Goal: Check status: Check status

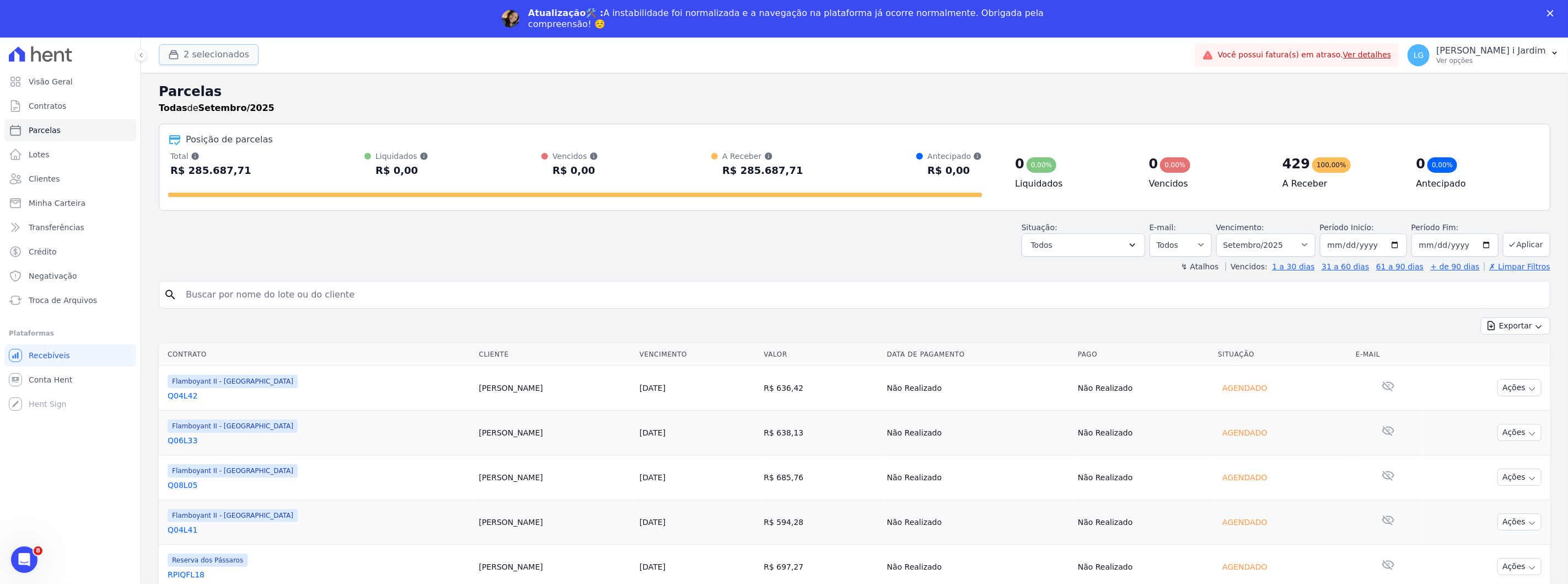
click at [211, 52] on button "2 selecionados" at bounding box center [208, 54] width 100 height 21
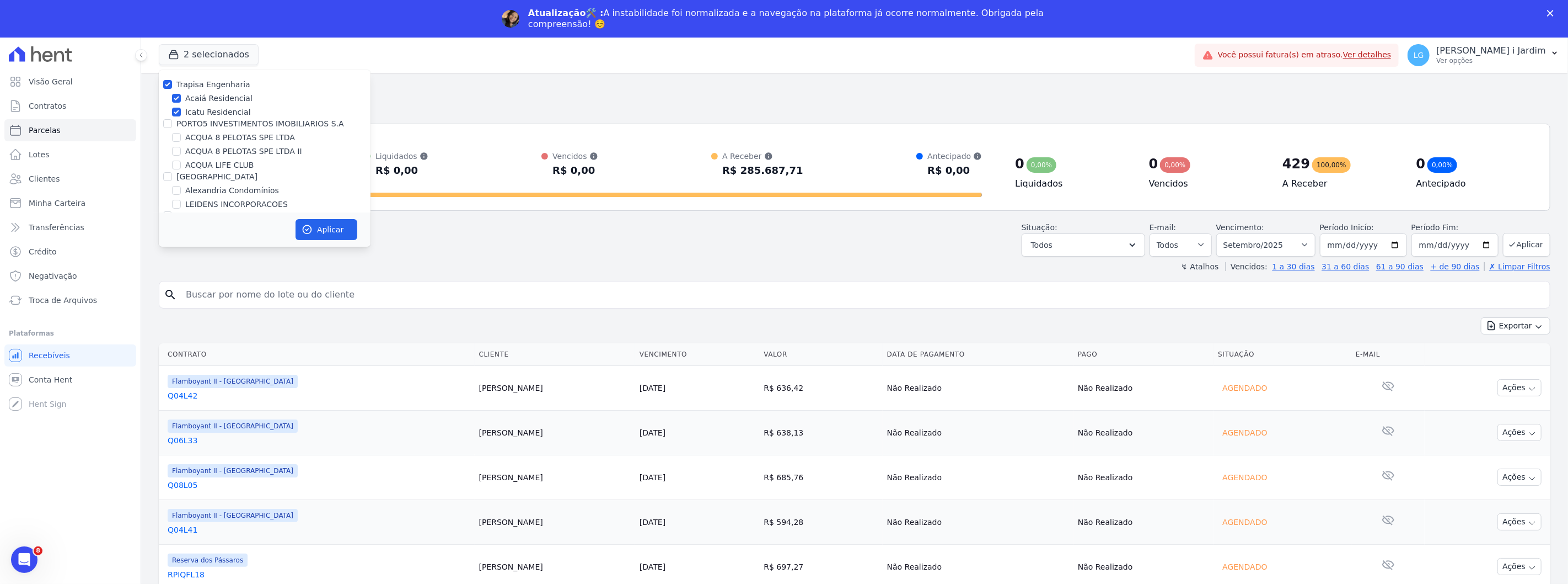
click at [226, 86] on label "Trapisa Engenharia" at bounding box center [213, 84] width 74 height 9
click at [172, 86] on input "Trapisa Engenharia" at bounding box center [167, 84] width 9 height 9
checkbox input "false"
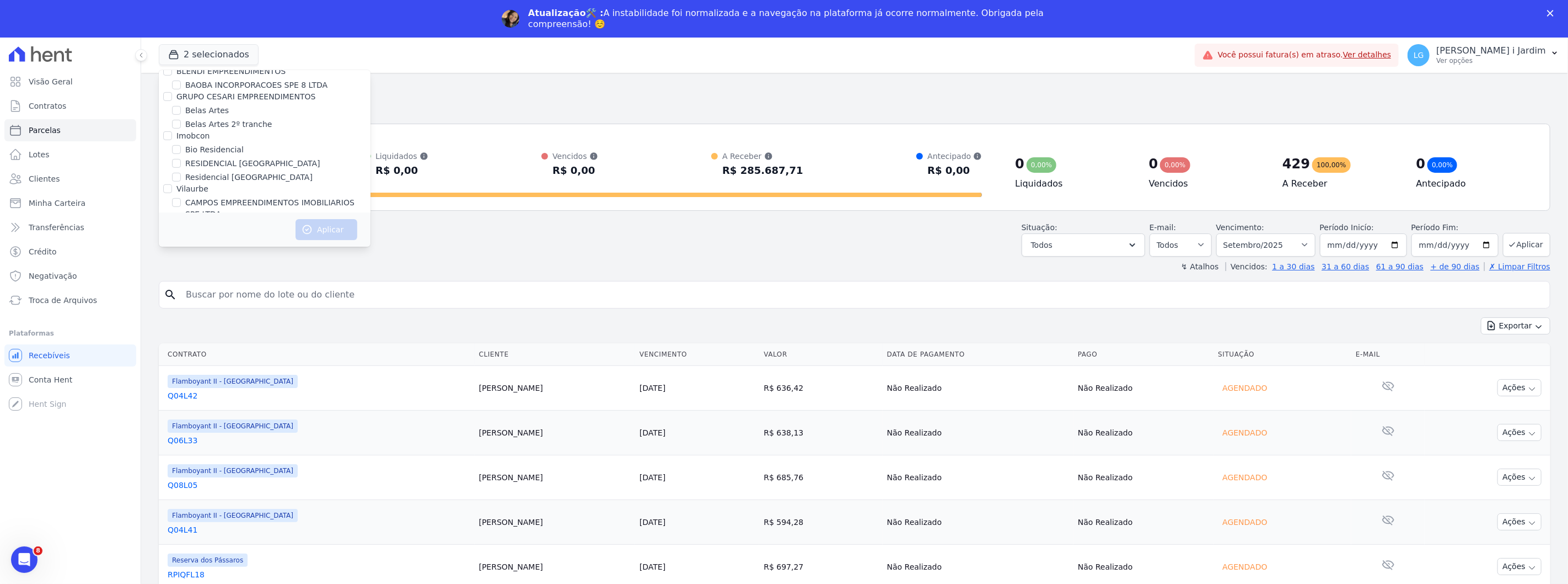
scroll to position [550, 0]
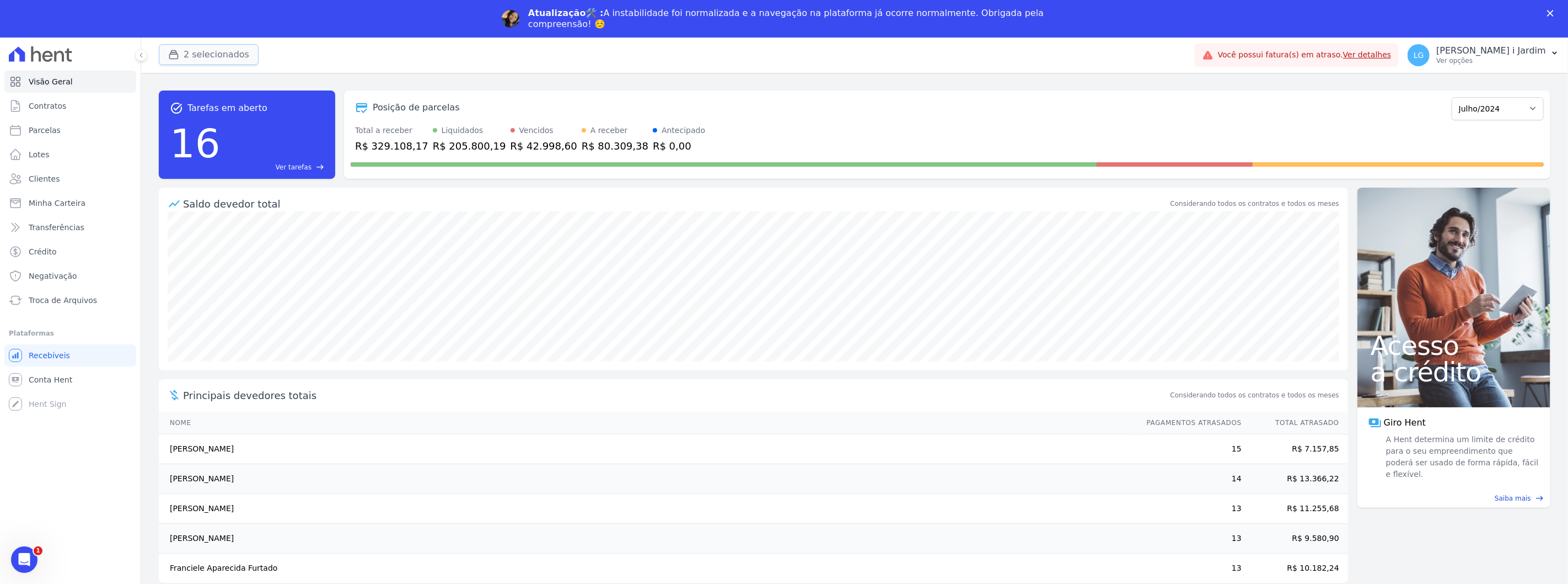
click at [208, 49] on button "2 selecionados" at bounding box center [208, 54] width 100 height 21
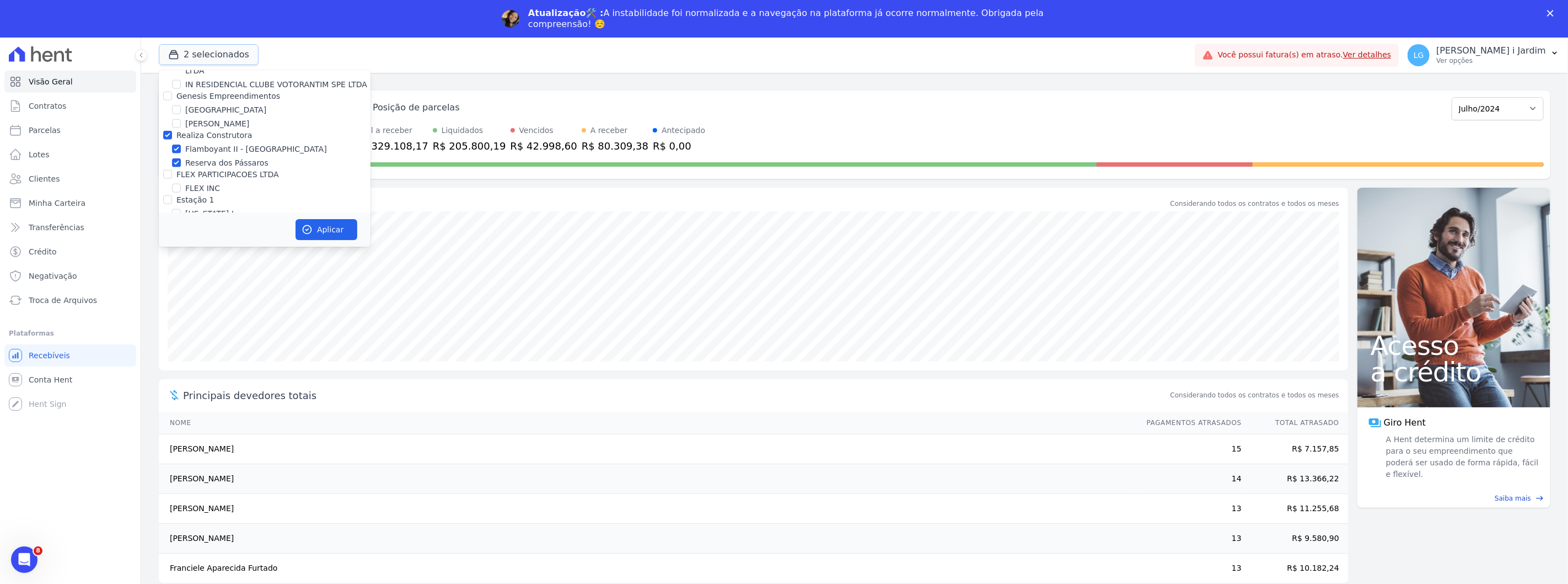
scroll to position [1103, 0]
click at [195, 151] on label "Realiza Construtora" at bounding box center [214, 155] width 75 height 9
click at [172, 151] on input "Realiza Construtora" at bounding box center [167, 155] width 9 height 9
checkbox input "false"
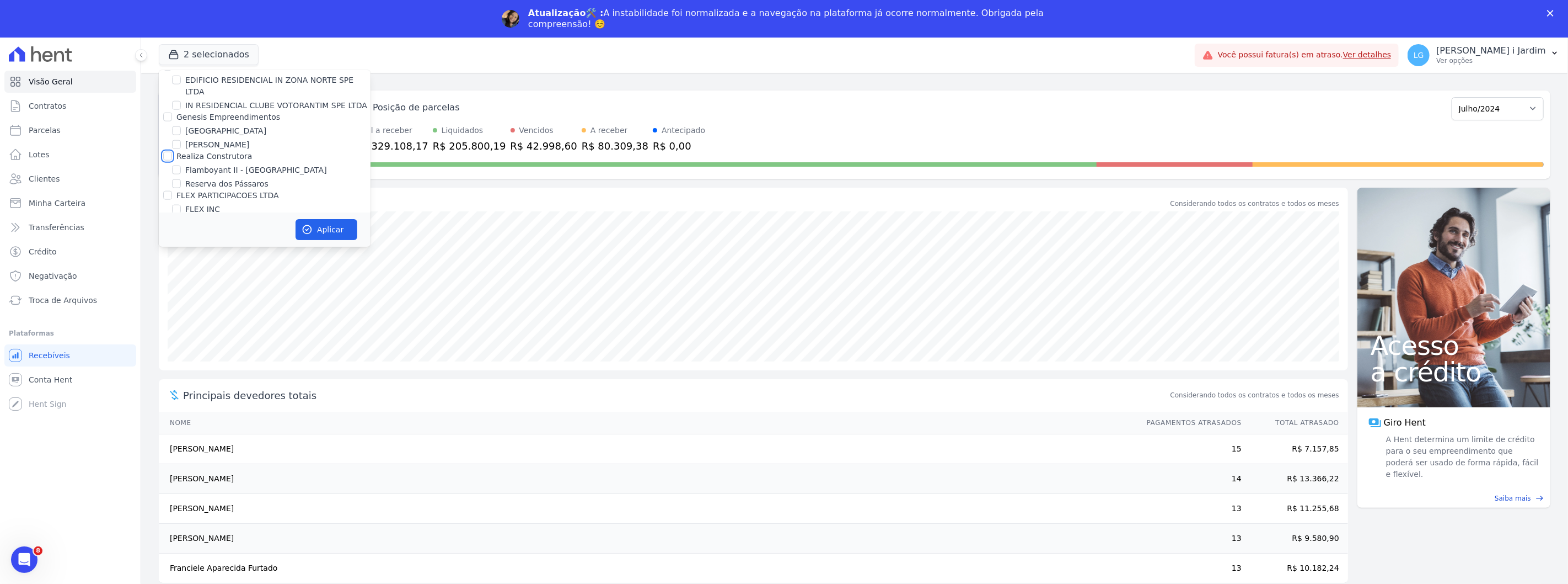
checkbox input "false"
click at [187, 184] on label "Promoval" at bounding box center [194, 188] width 36 height 9
click at [172, 184] on input "Promoval" at bounding box center [167, 188] width 9 height 9
checkbox input "true"
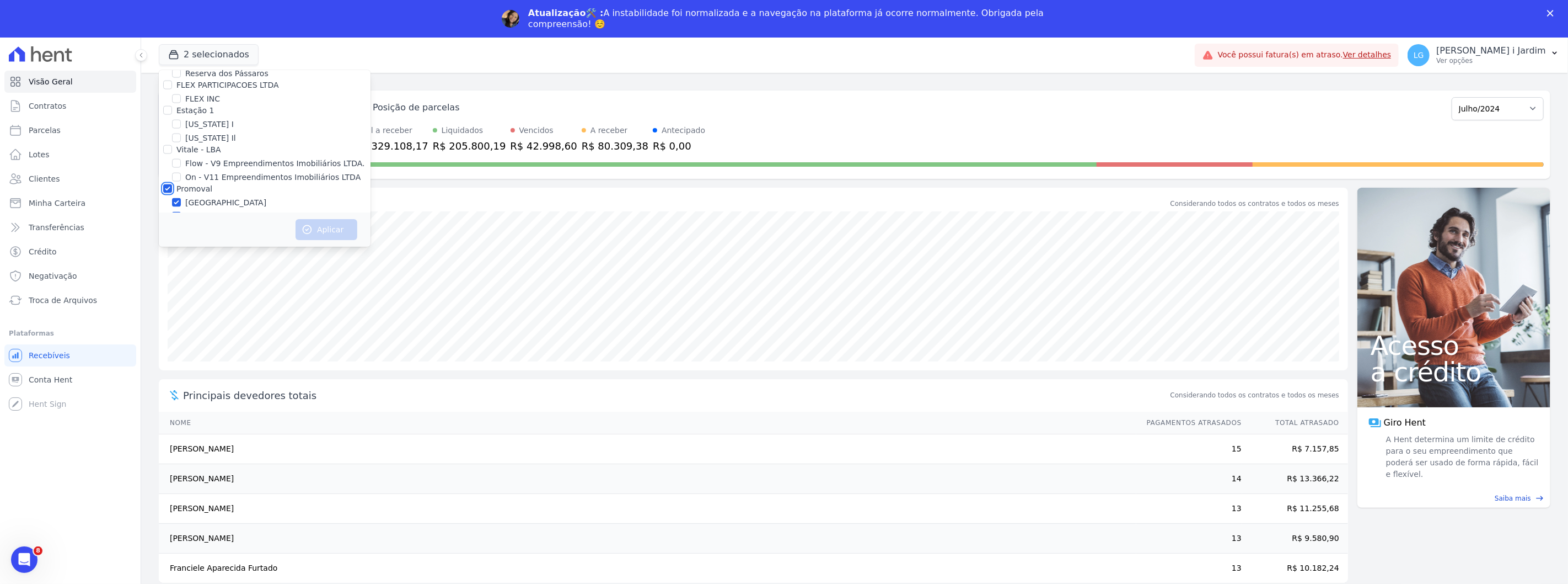
checkbox input "true"
drag, startPoint x: 207, startPoint y: 162, endPoint x: 211, endPoint y: 175, distance: 13.6
click at [210, 167] on div "Trapisa Engenharia Acaiá Residencial Icatu Residencial PORTO5 INVESTIMENTOS IMO…" at bounding box center [264, 409] width 211 height 3106
click at [212, 211] on label "Villa Francesa Iris" at bounding box center [219, 216] width 67 height 11
click at [181, 211] on input "Villa Francesa Iris" at bounding box center [176, 215] width 9 height 9
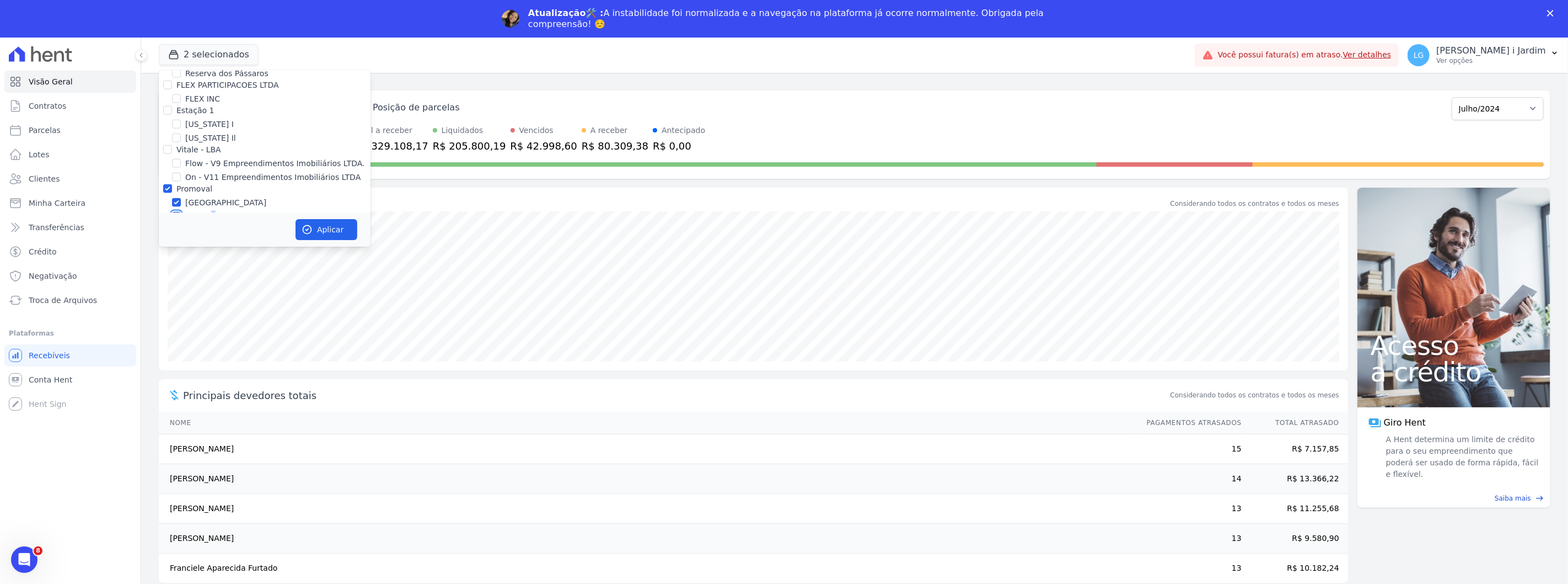
checkbox input "false"
click at [346, 229] on button "Aplicar" at bounding box center [326, 229] width 62 height 21
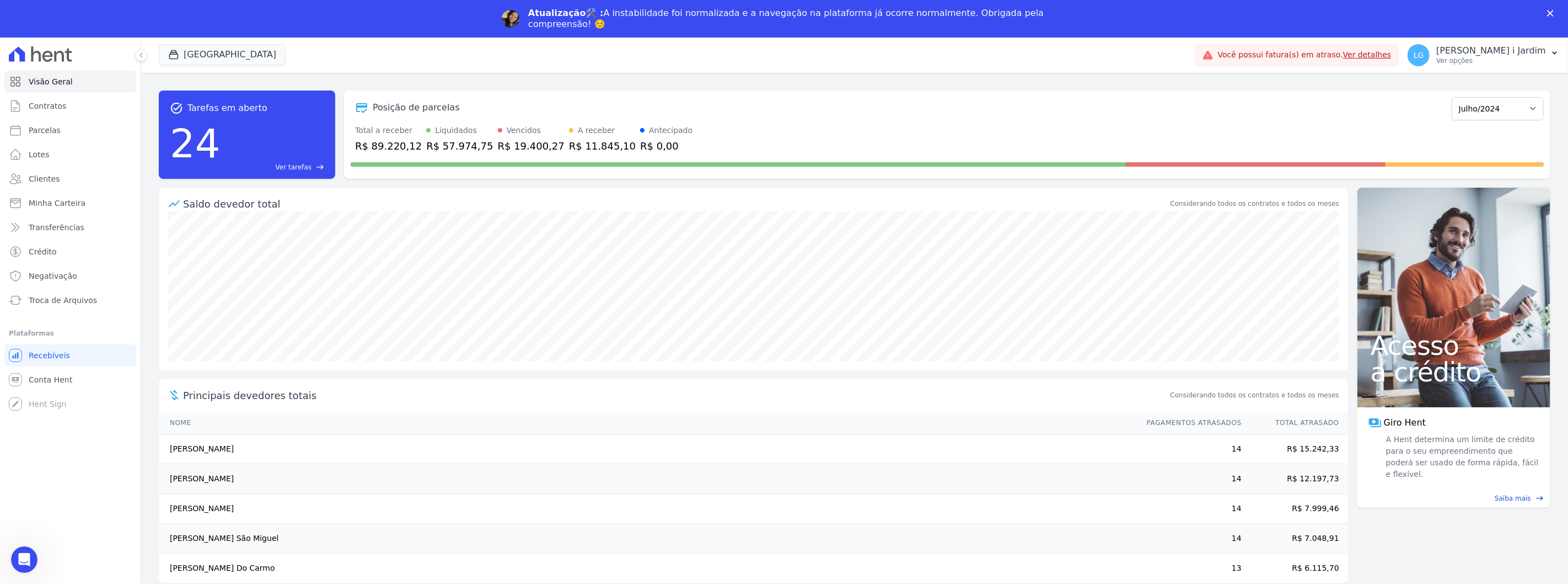
scroll to position [0, 0]
click at [1488, 111] on select "Abril/2024 Maio/2024 Junho/2024 Julho/2024 Agosto/2024 Setembro/2024 Outubro/20…" at bounding box center [1498, 108] width 92 height 23
select select "09/2025"
click at [1458, 97] on select "Abril/2024 Maio/2024 Junho/2024 Julho/2024 Agosto/2024 Setembro/2024 Outubro/20…" at bounding box center [1498, 108] width 92 height 23
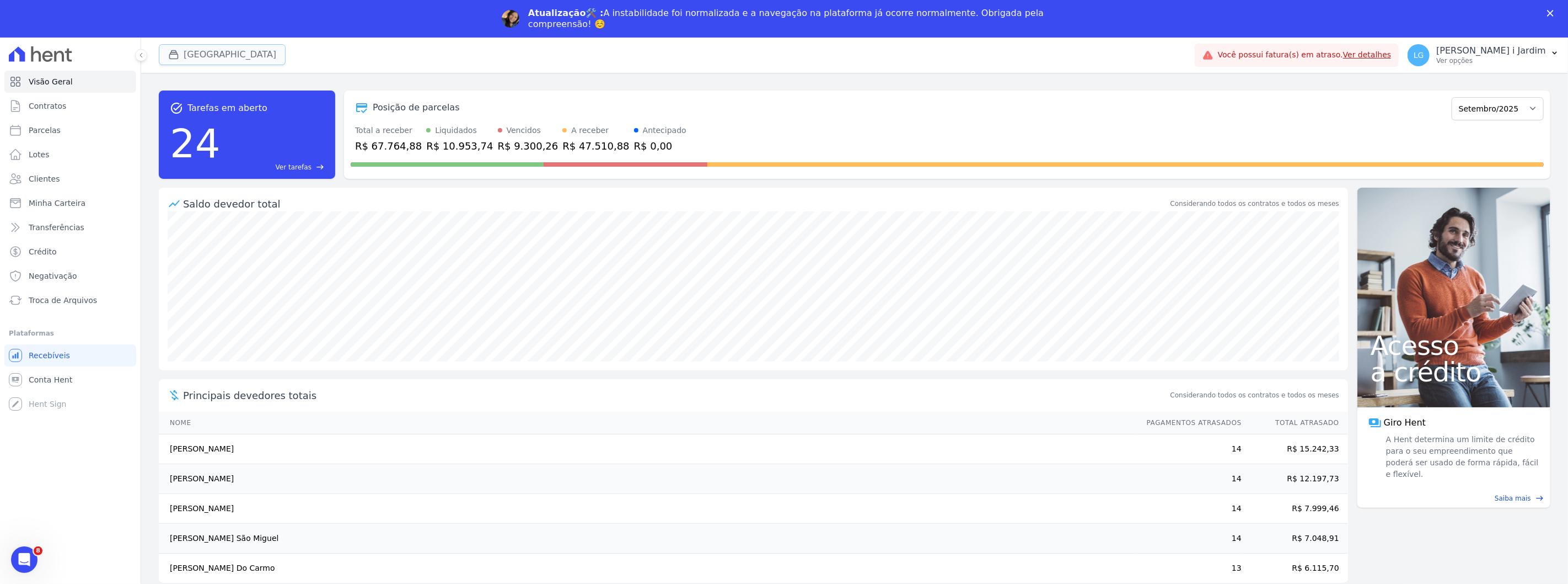
click at [185, 55] on button "[GEOGRAPHIC_DATA]" at bounding box center [222, 54] width 127 height 21
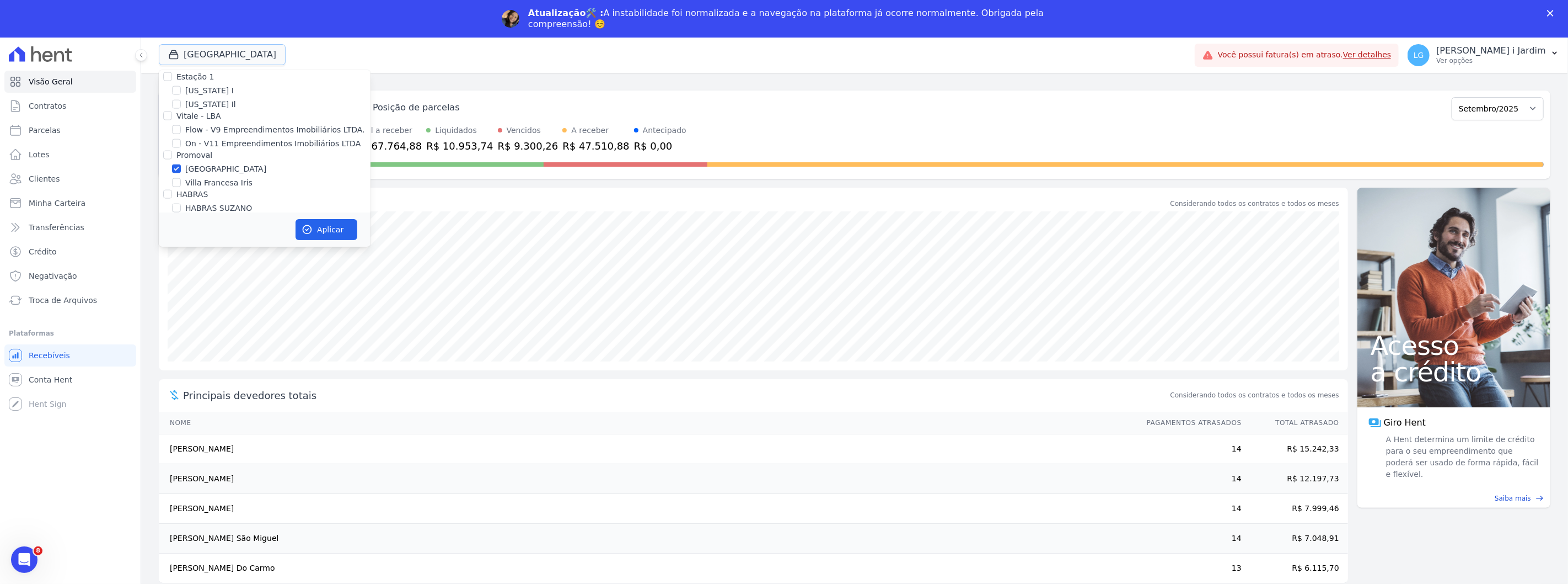
scroll to position [1226, 0]
drag, startPoint x: 196, startPoint y: 140, endPoint x: 201, endPoint y: 155, distance: 15.8
click at [197, 185] on label "[GEOGRAPHIC_DATA]" at bounding box center [225, 191] width 81 height 11
click at [181, 186] on input "[GEOGRAPHIC_DATA]" at bounding box center [176, 190] width 9 height 9
checkbox input "false"
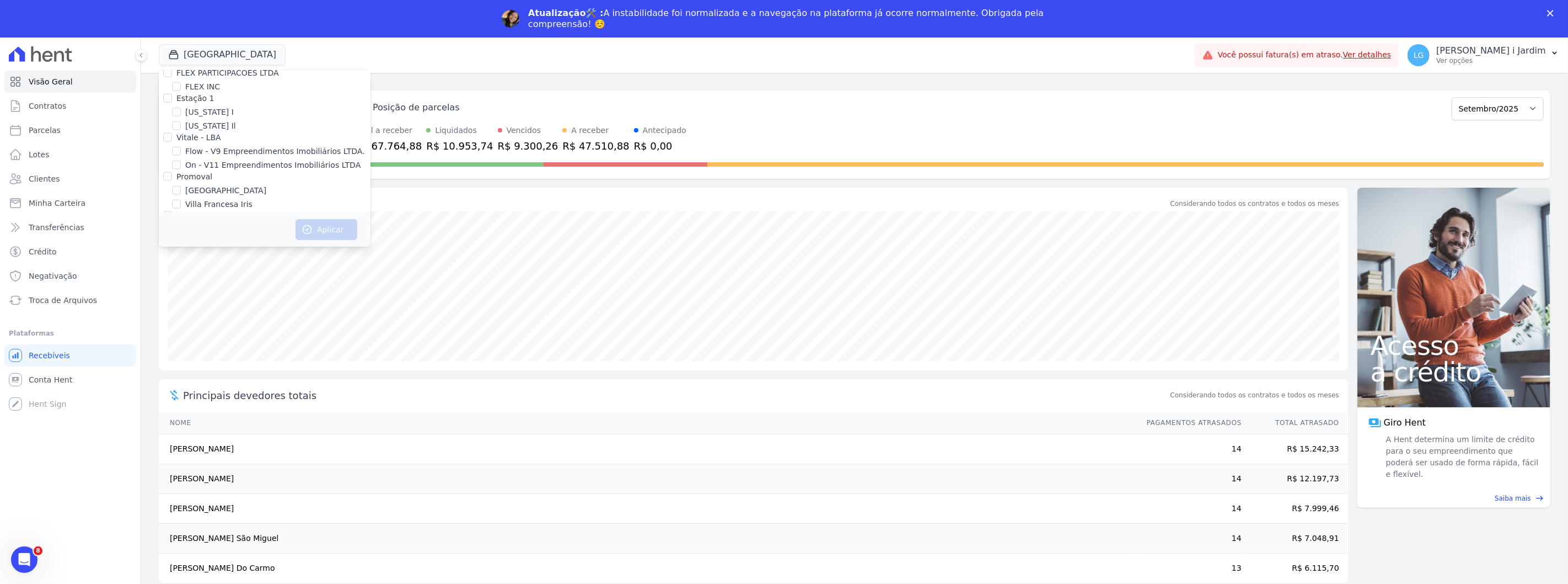
click at [203, 199] on label "Villa Francesa Iris" at bounding box center [219, 204] width 67 height 11
click at [181, 199] on input "Villa Francesa Iris" at bounding box center [176, 203] width 9 height 9
checkbox input "true"
click at [343, 227] on button "Aplicar" at bounding box center [326, 229] width 62 height 21
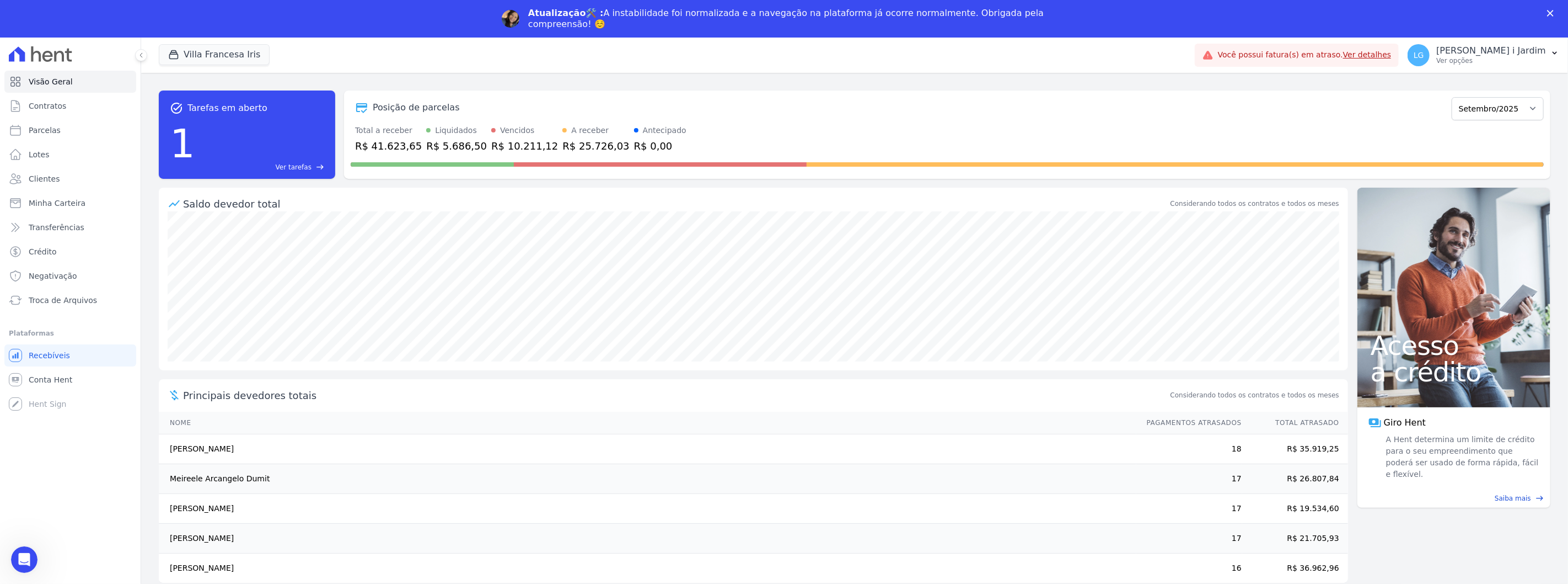
scroll to position [0, 0]
click at [442, 148] on div "R$ 5.686,50" at bounding box center [456, 146] width 61 height 15
click at [233, 58] on button "Villa Francesa Iris" at bounding box center [214, 54] width 111 height 21
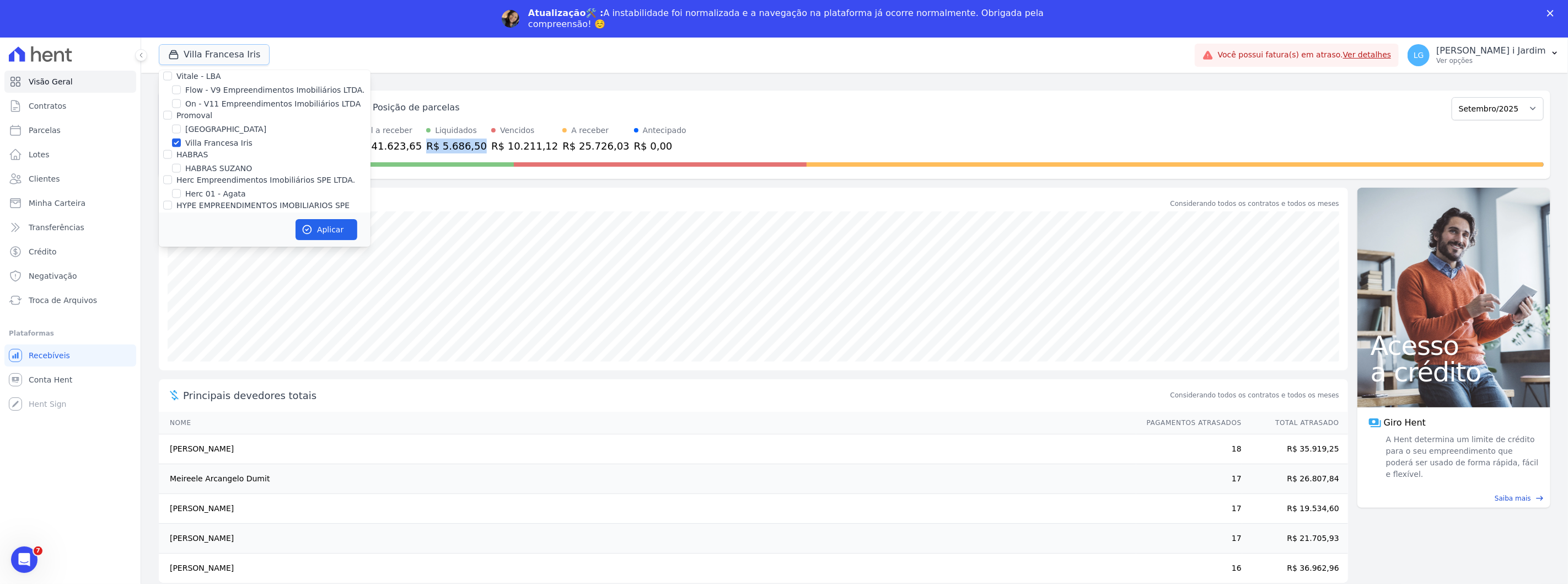
scroll to position [1226, 0]
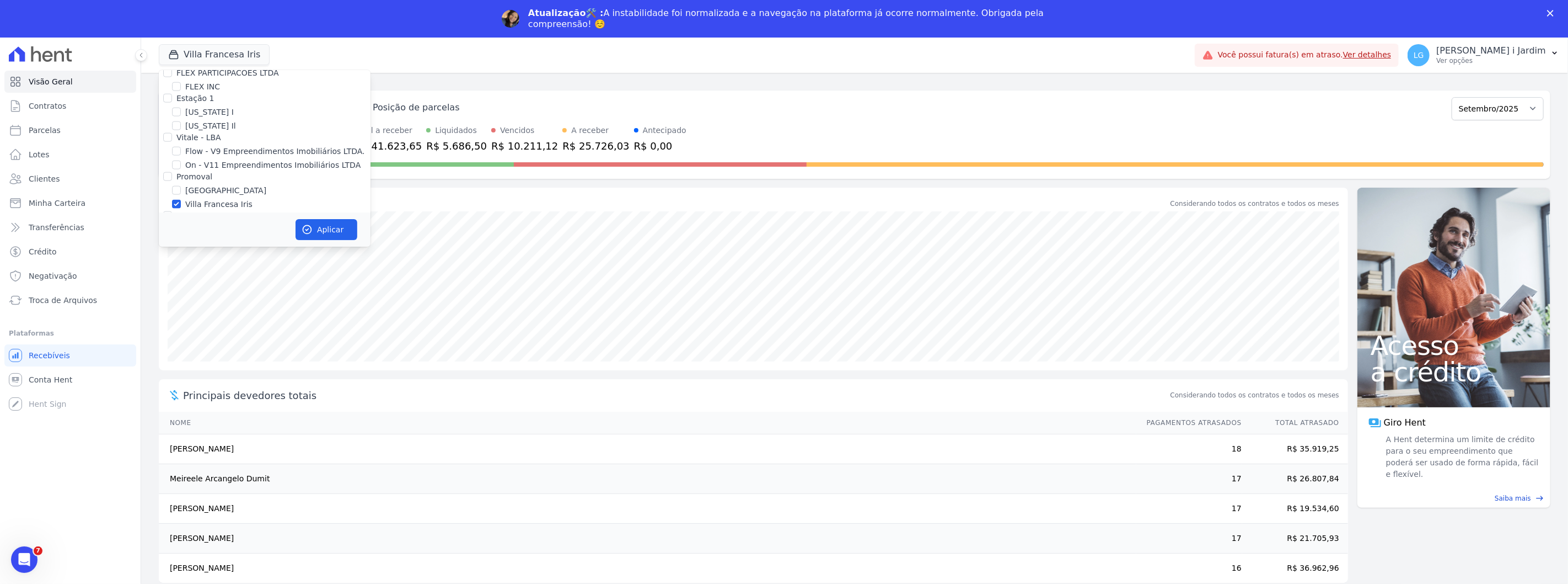
drag, startPoint x: 195, startPoint y: 139, endPoint x: 195, endPoint y: 145, distance: 6.0
click at [195, 185] on label "[GEOGRAPHIC_DATA]" at bounding box center [225, 191] width 81 height 11
click at [181, 186] on input "[GEOGRAPHIC_DATA]" at bounding box center [176, 190] width 9 height 9
checkbox input "true"
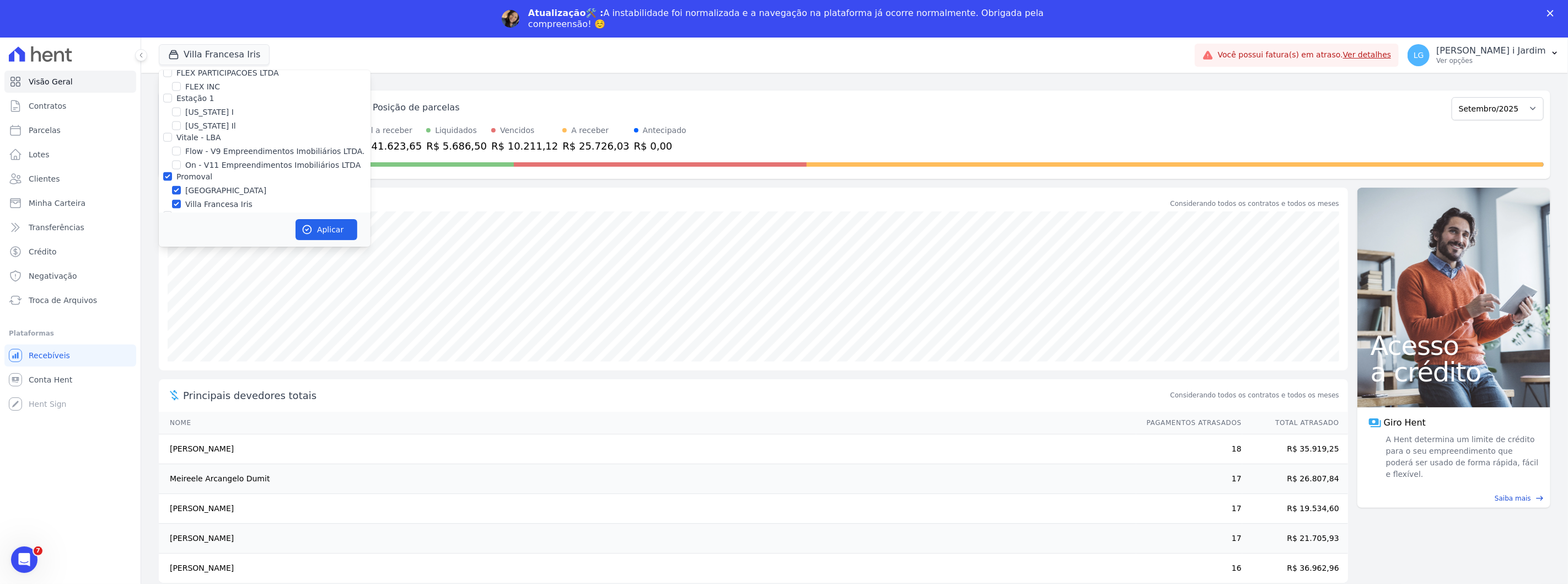
click at [199, 199] on label "Villa Francesa Iris" at bounding box center [219, 204] width 67 height 11
click at [181, 199] on input "Villa Francesa Iris" at bounding box center [176, 203] width 9 height 9
checkbox input "false"
click at [336, 227] on button "Aplicar" at bounding box center [326, 229] width 62 height 21
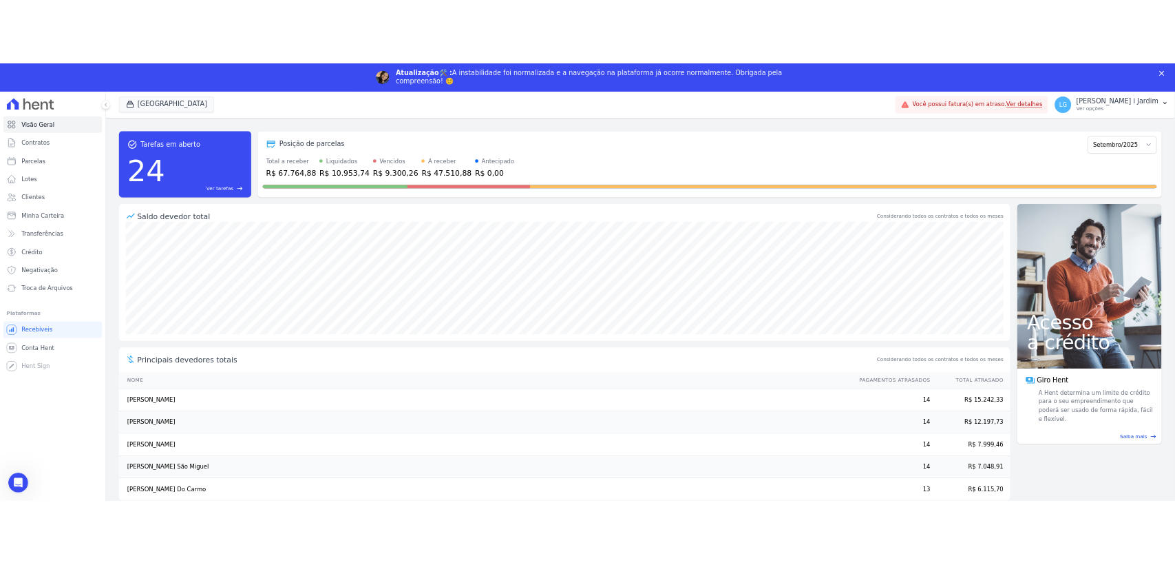
scroll to position [0, 0]
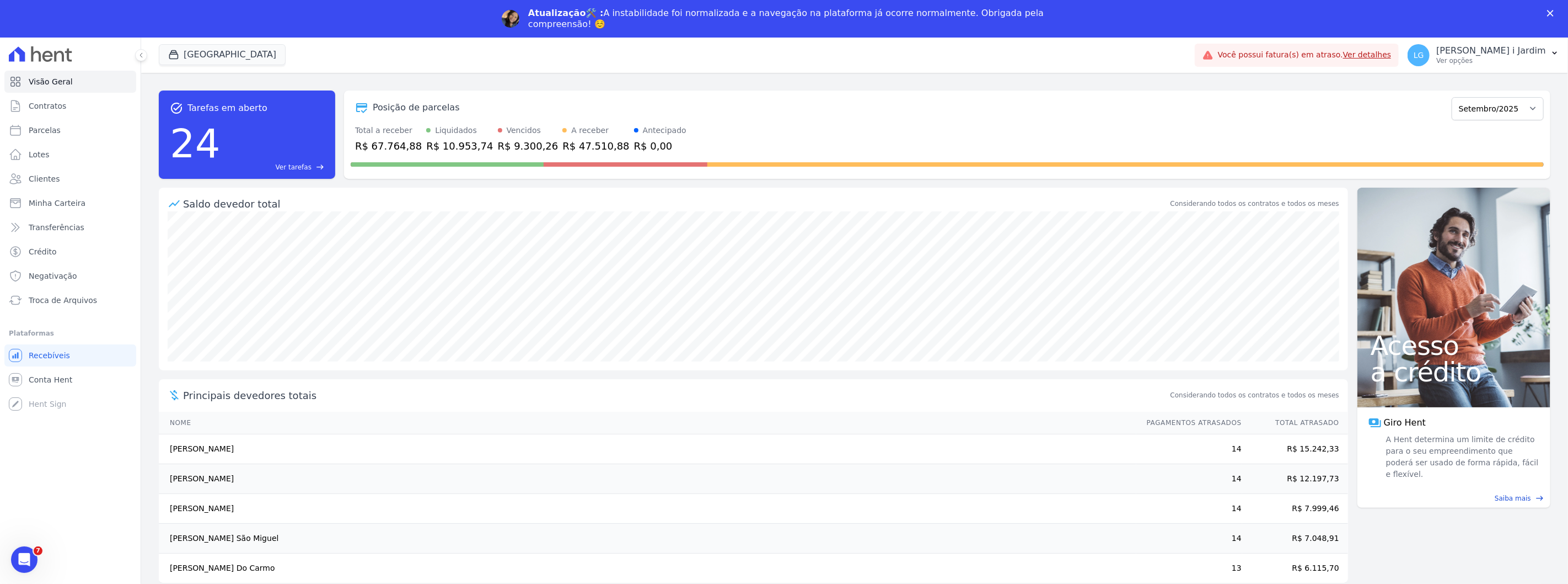
drag, startPoint x: 653, startPoint y: 155, endPoint x: 645, endPoint y: 135, distance: 21.5
click at [654, 155] on div at bounding box center [947, 162] width 1193 height 18
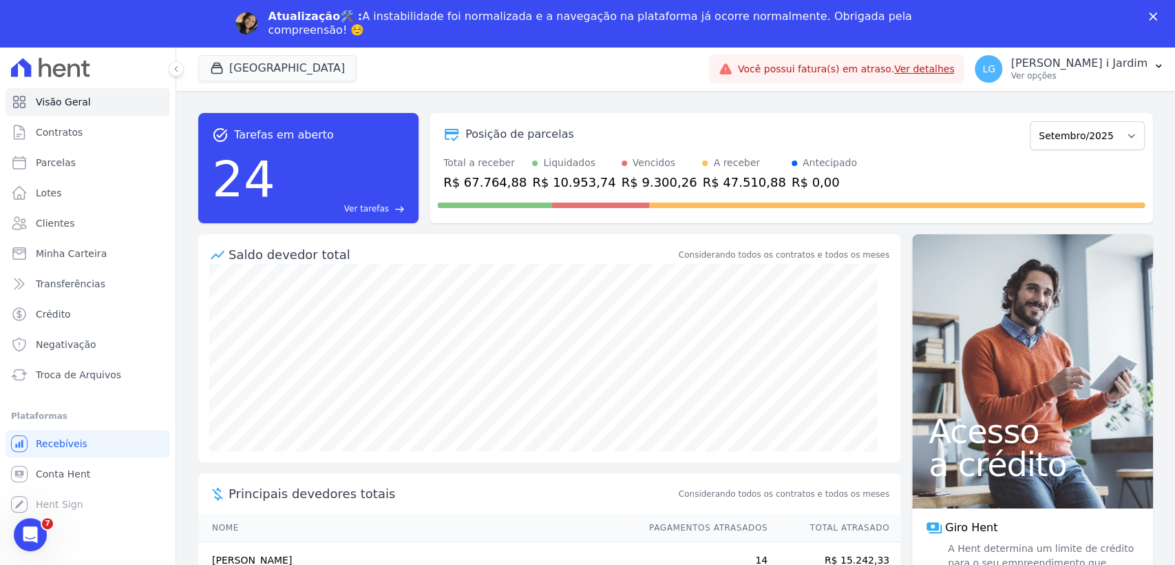
click at [1153, 14] on icon "Fechar" at bounding box center [1153, 16] width 8 height 8
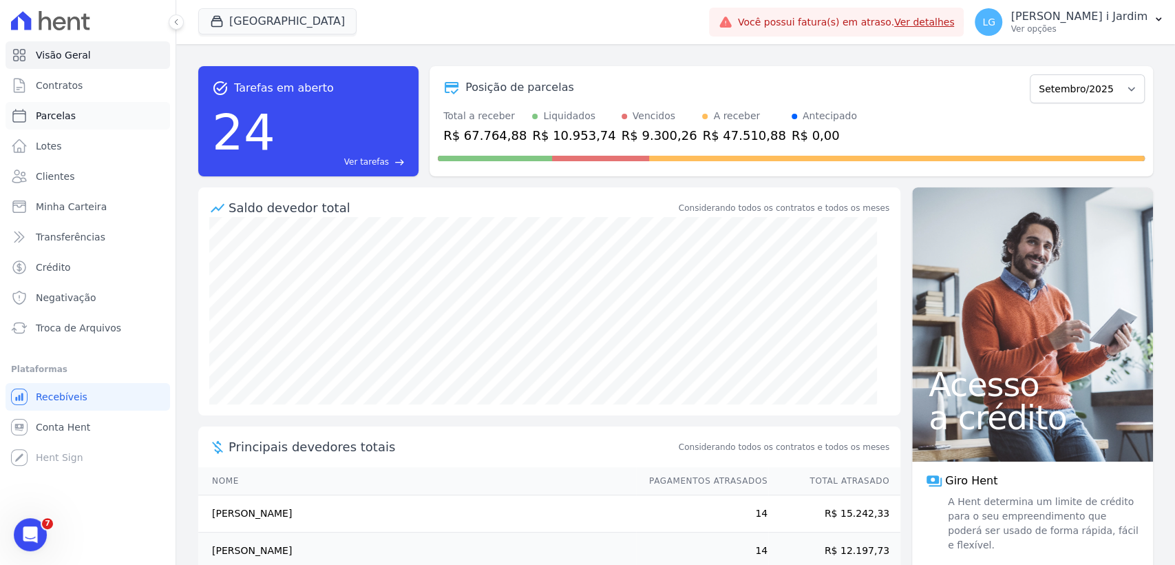
click at [55, 118] on span "Parcelas" at bounding box center [56, 116] width 40 height 14
select select
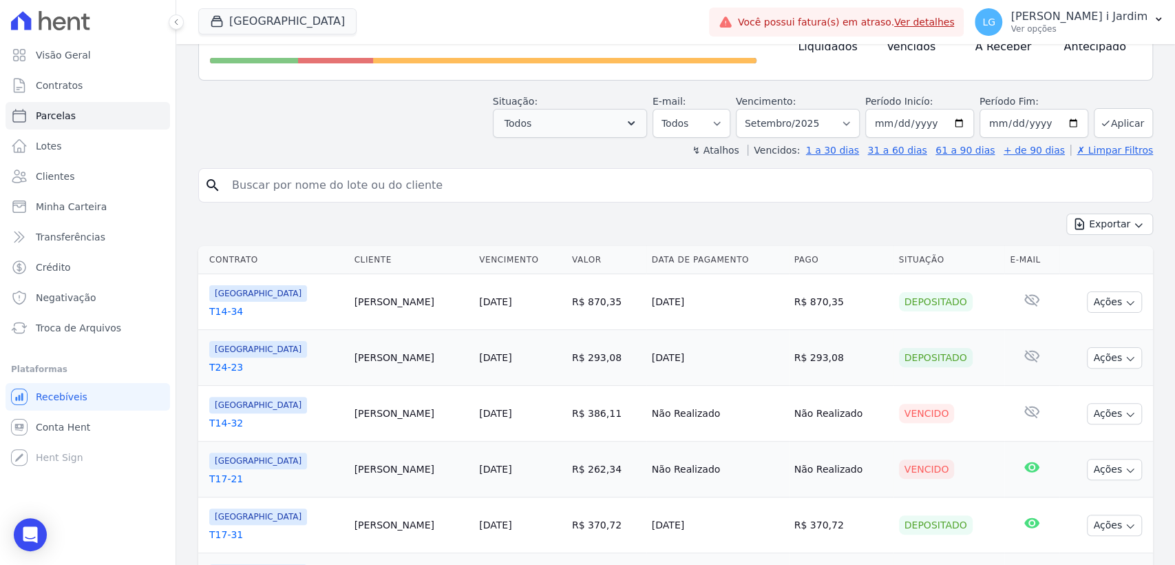
scroll to position [153, 0]
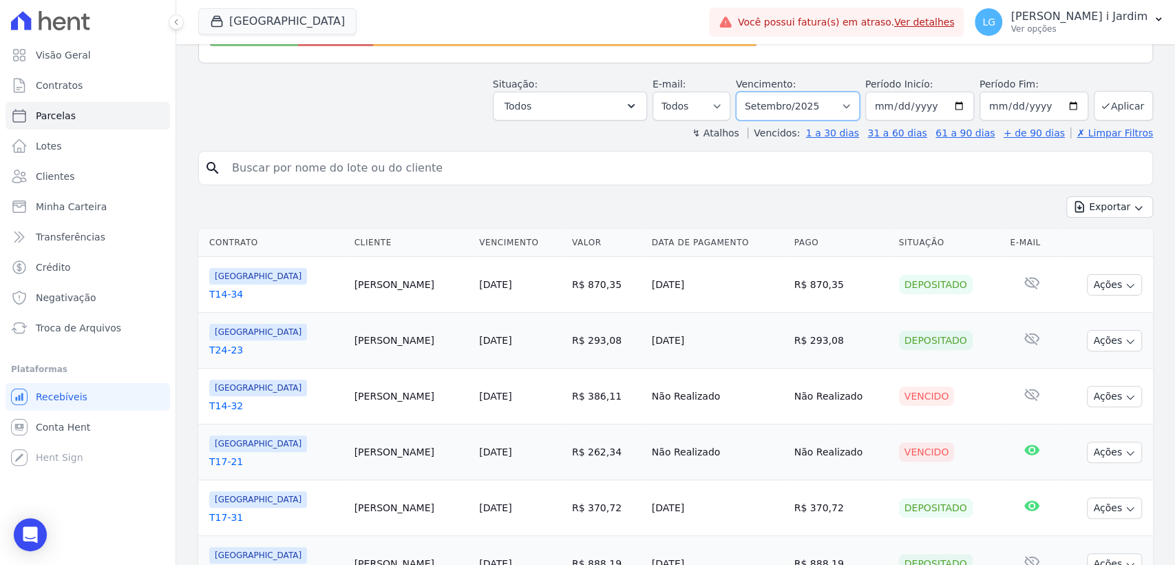
click at [773, 96] on select "Filtrar por período ──────── Todos os meses Abril/2024 Maio/2024 Junho/2024 Jul…" at bounding box center [798, 106] width 124 height 29
select select "10/2025"
click at [744, 92] on select "Filtrar por período ──────── Todos os meses Abril/2024 Maio/2024 Junho/2024 Jul…" at bounding box center [798, 106] width 124 height 29
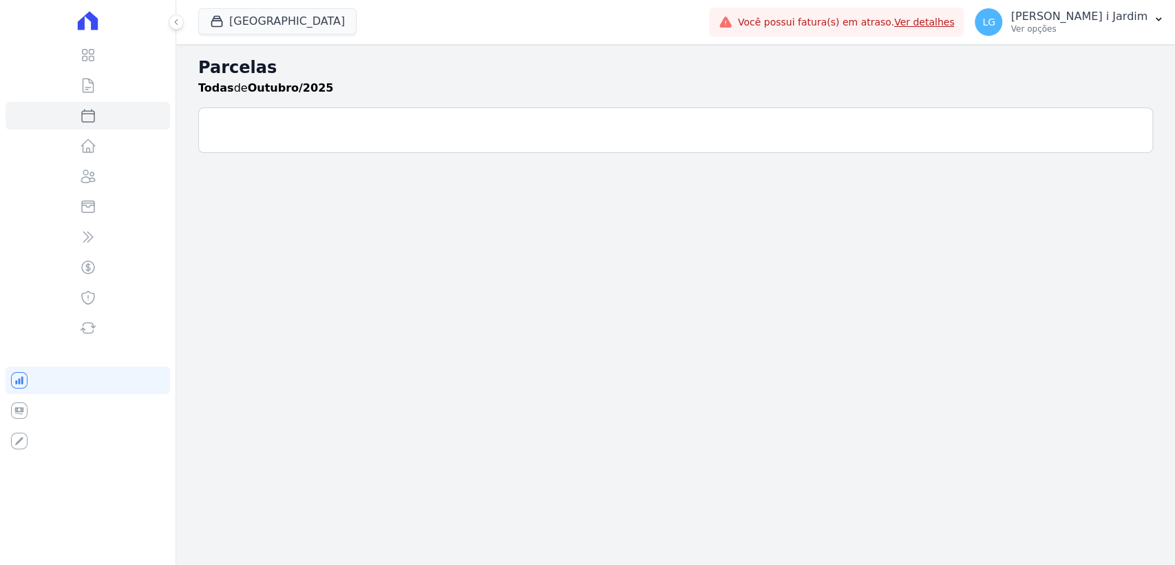
select select
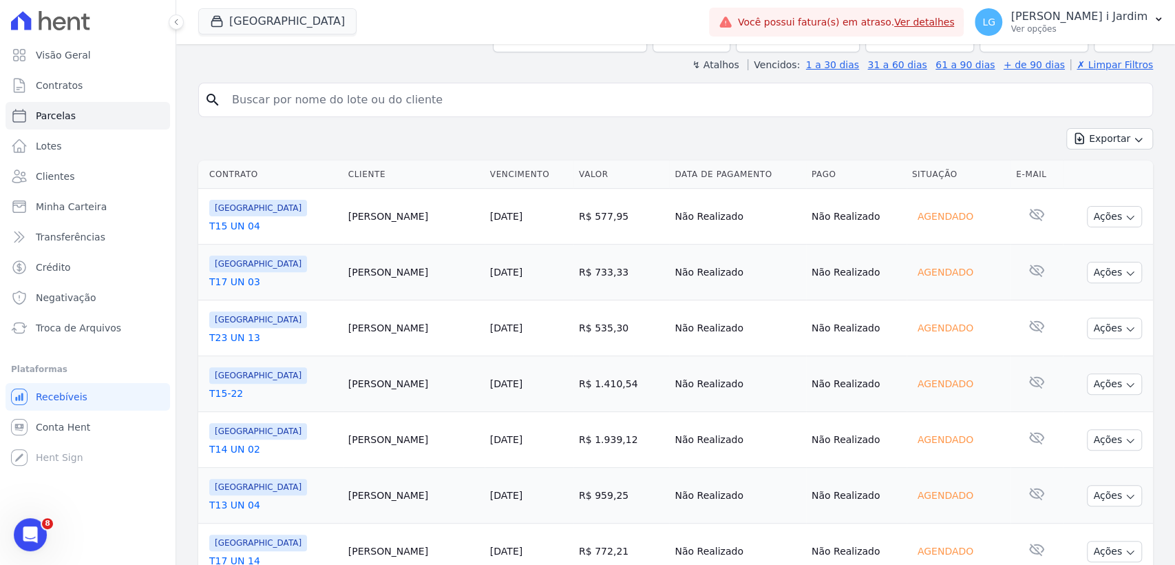
scroll to position [229, 0]
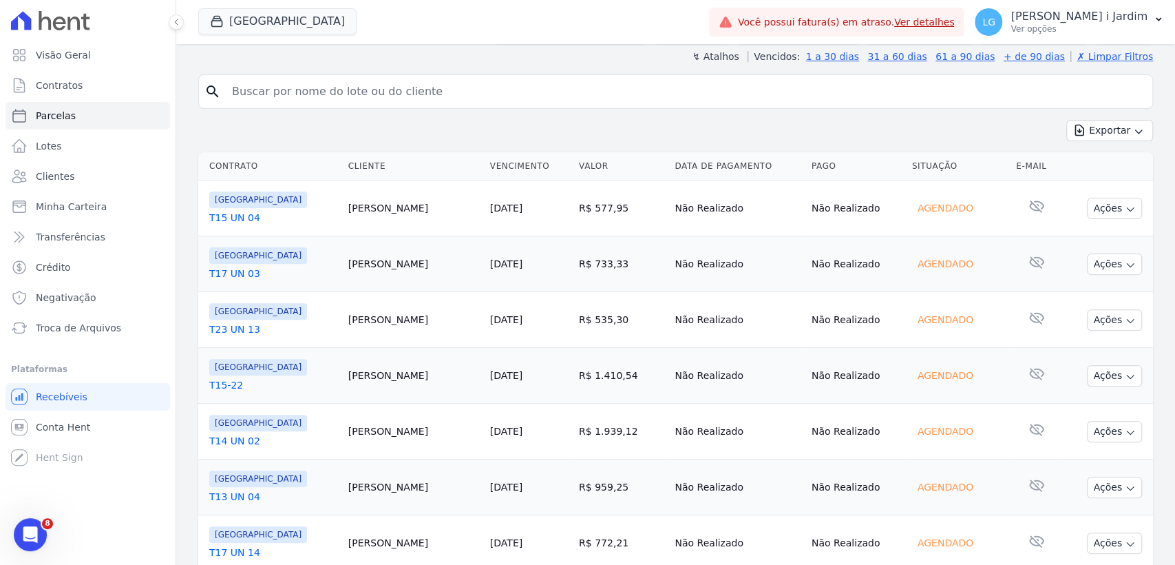
click at [239, 219] on link "T15 UN 04" at bounding box center [273, 218] width 128 height 14
drag, startPoint x: 209, startPoint y: 171, endPoint x: 241, endPoint y: 174, distance: 32.5
click at [241, 174] on th "Contrato" at bounding box center [270, 166] width 145 height 28
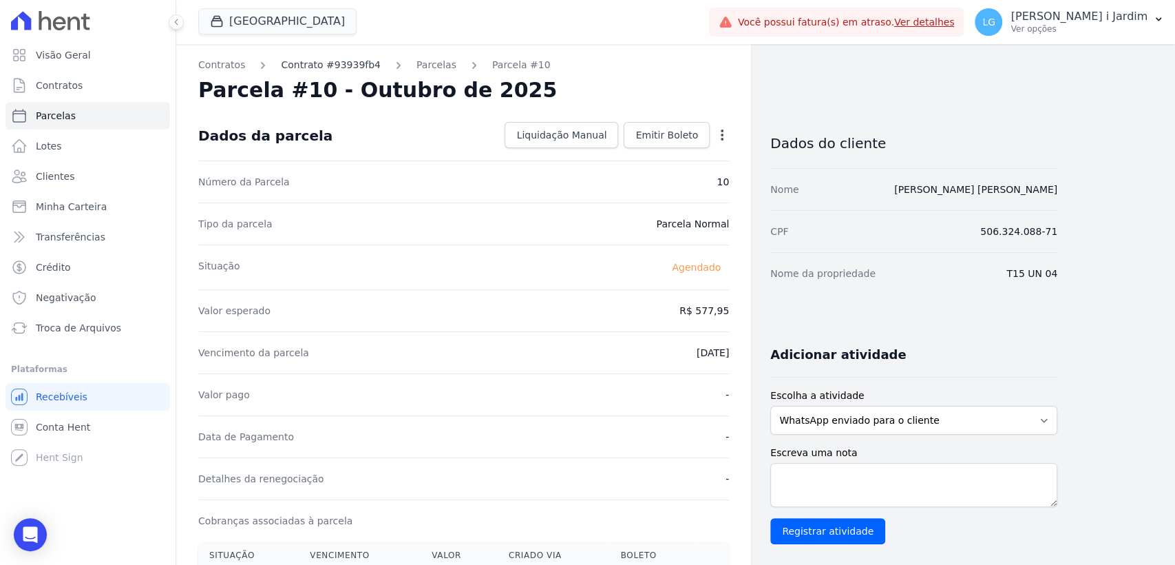
click at [340, 66] on link "Contrato #93939fb4" at bounding box center [331, 65] width 100 height 14
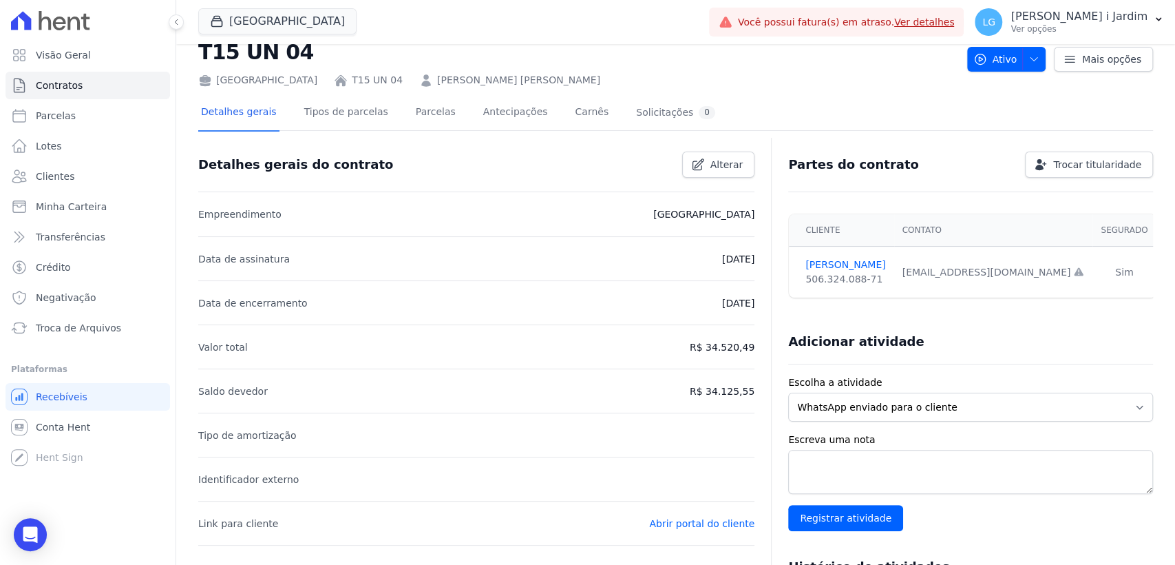
scroll to position [76, 0]
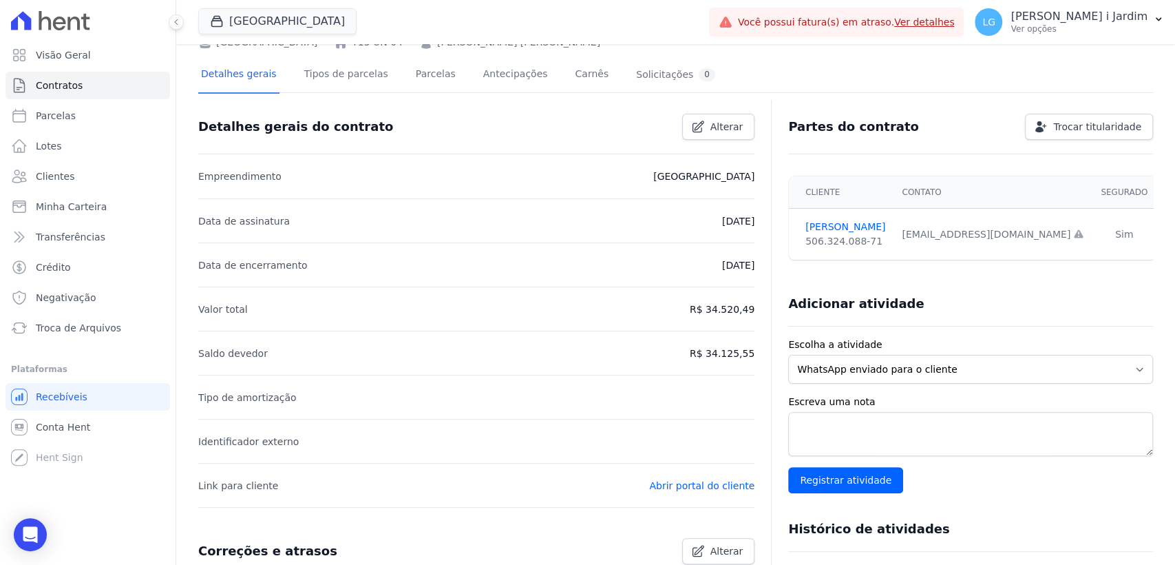
drag, startPoint x: 751, startPoint y: 355, endPoint x: 695, endPoint y: 369, distance: 57.5
click at [701, 359] on p "R$ 34.125,55" at bounding box center [722, 353] width 65 height 17
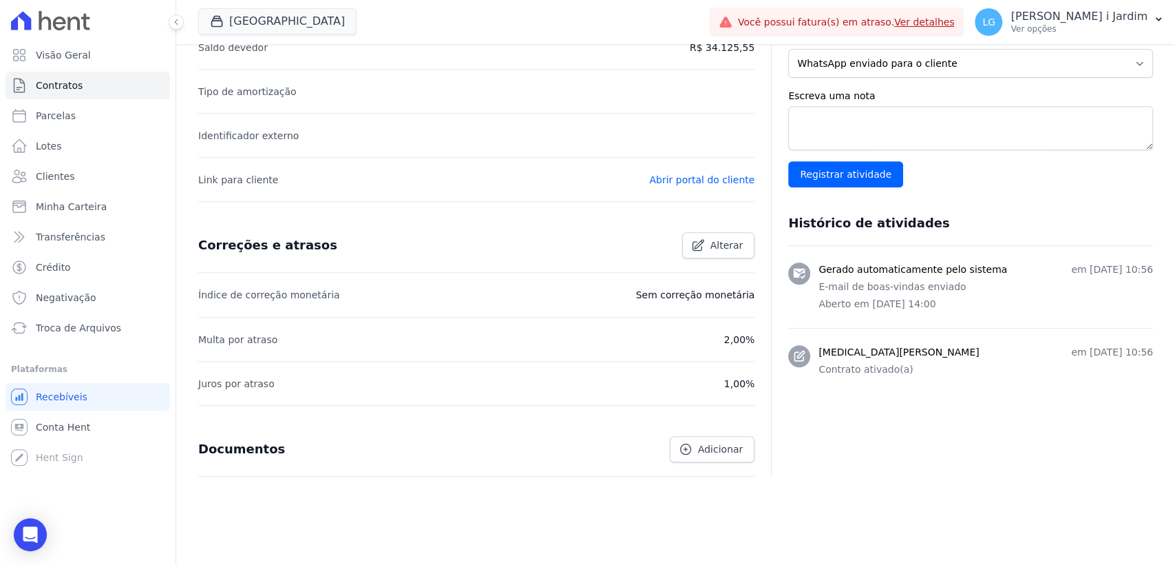
scroll to position [0, 0]
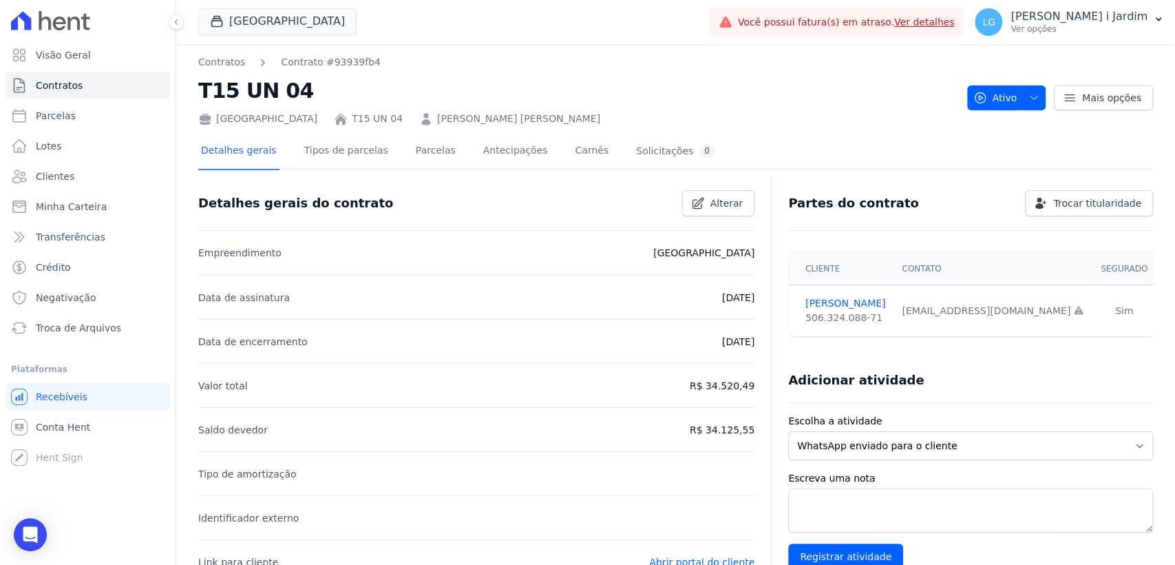
drag, startPoint x: 576, startPoint y: 92, endPoint x: 564, endPoint y: 84, distance: 14.9
click at [576, 92] on h2 "T15 UN 04" at bounding box center [577, 90] width 758 height 31
